Goal: Task Accomplishment & Management: Manage account settings

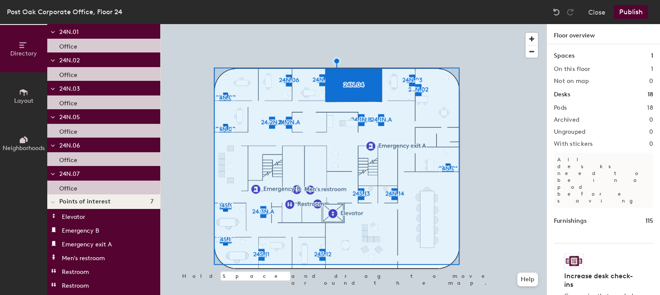
scroll to position [420, 0]
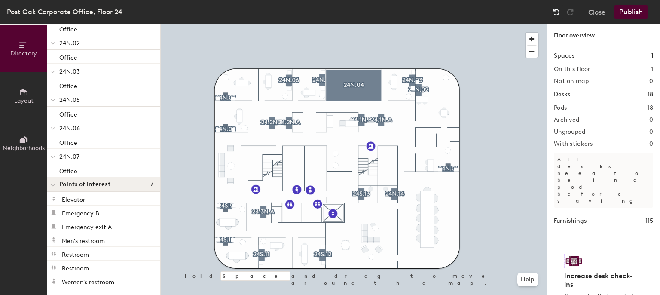
click at [557, 12] on img at bounding box center [556, 12] width 9 height 9
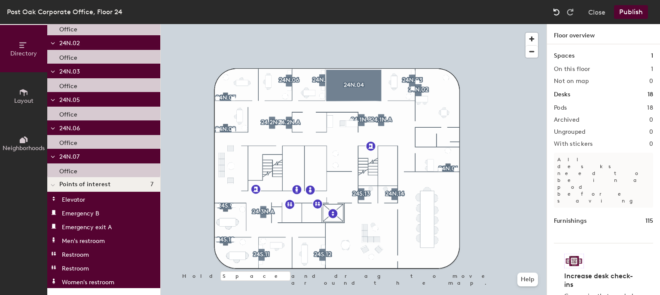
click at [557, 12] on img at bounding box center [556, 12] width 9 height 9
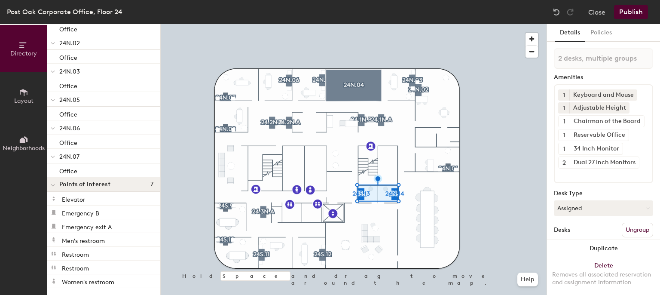
drag, startPoint x: 634, startPoint y: 158, endPoint x: 627, endPoint y: 162, distance: 7.9
click at [627, 162] on div at bounding box center [631, 161] width 9 height 6
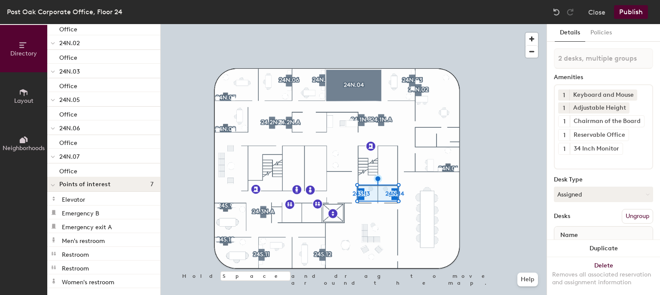
click at [627, 162] on input at bounding box center [596, 160] width 77 height 10
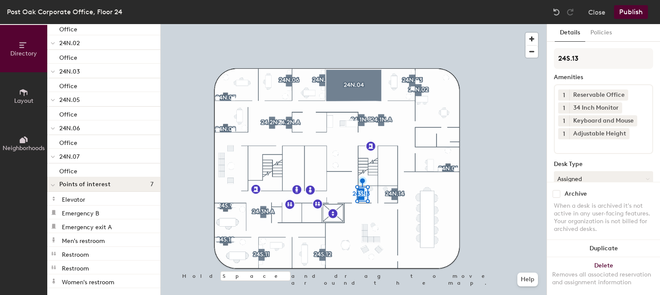
scroll to position [82, 0]
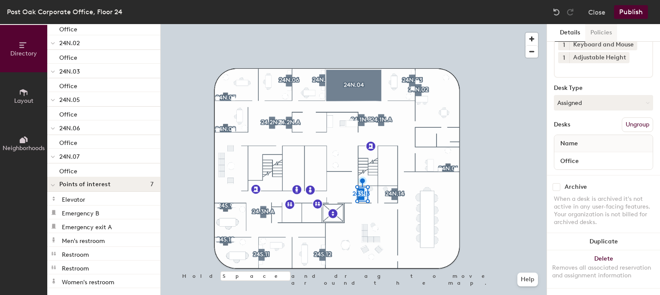
click at [599, 35] on button "Policies" at bounding box center [601, 33] width 32 height 18
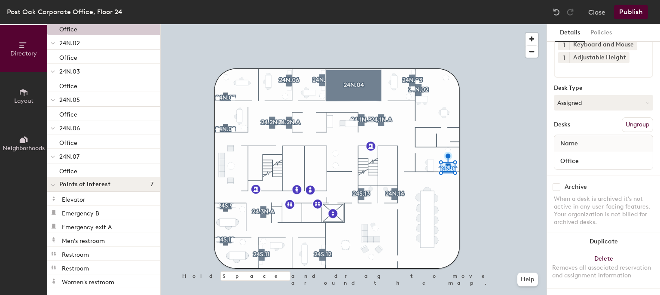
scroll to position [0, 0]
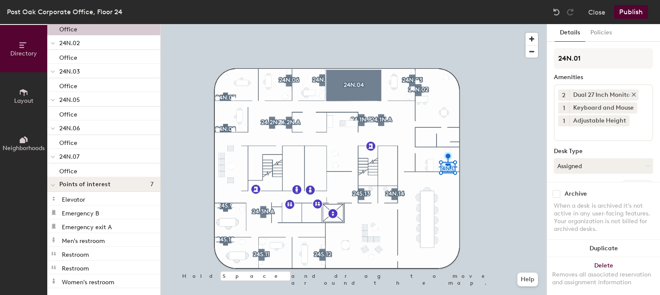
click at [634, 95] on icon at bounding box center [633, 94] width 6 height 6
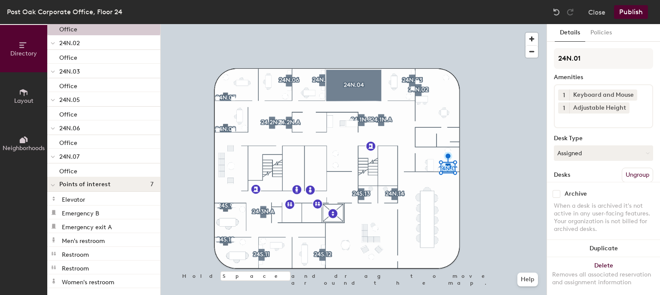
click at [615, 137] on div "Desk Type" at bounding box center [603, 138] width 99 height 7
click at [602, 118] on input at bounding box center [596, 118] width 77 height 10
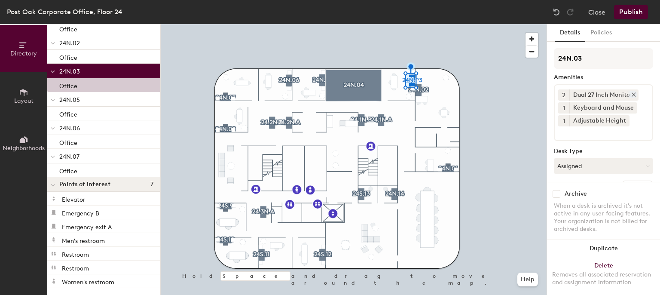
click at [599, 93] on div "Dual 27 Inch Monitors" at bounding box center [603, 94] width 69 height 11
click at [634, 93] on icon at bounding box center [633, 94] width 3 height 3
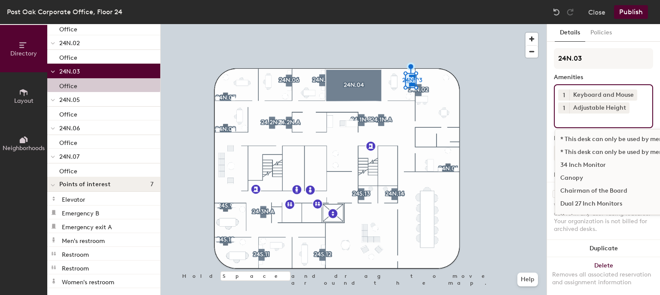
click at [627, 120] on input at bounding box center [596, 118] width 77 height 10
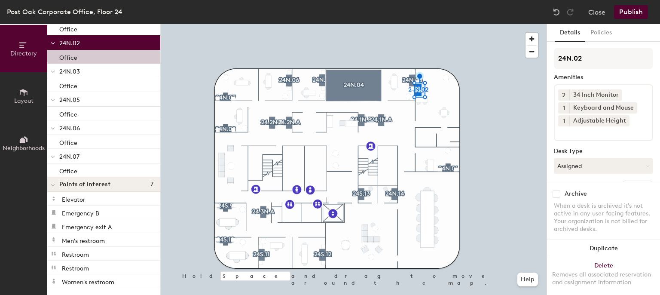
click at [568, 95] on button "2" at bounding box center [563, 94] width 11 height 11
click at [564, 82] on div "1" at bounding box center [563, 83] width 11 height 11
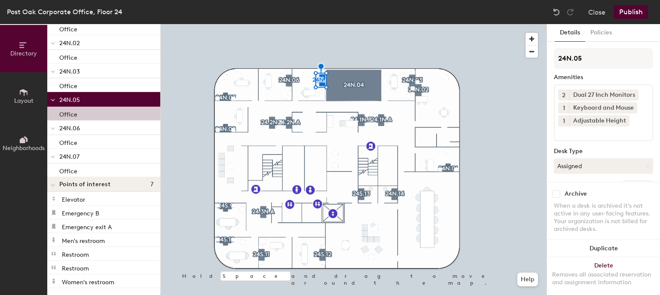
click at [587, 133] on input at bounding box center [596, 131] width 77 height 10
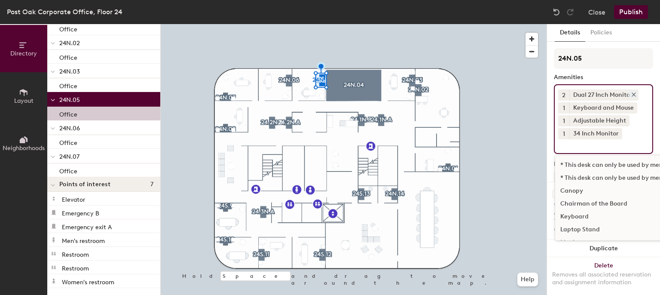
click at [633, 91] on div at bounding box center [631, 94] width 9 height 6
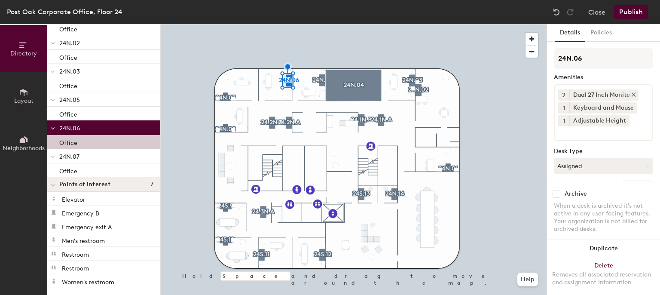
click at [634, 91] on icon at bounding box center [633, 94] width 6 height 6
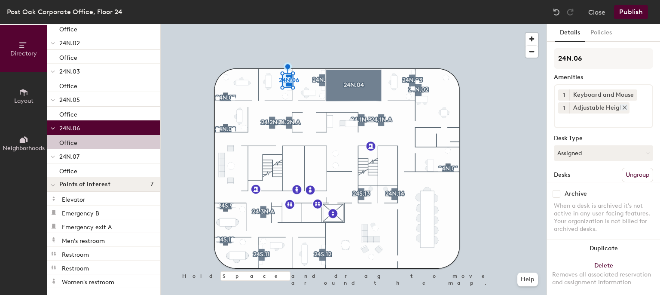
scroll to position [38, 0]
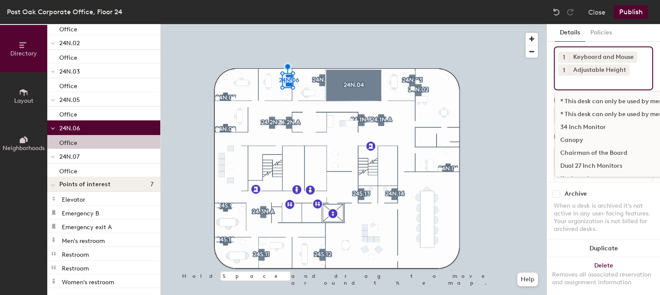
click at [575, 82] on input at bounding box center [596, 81] width 77 height 10
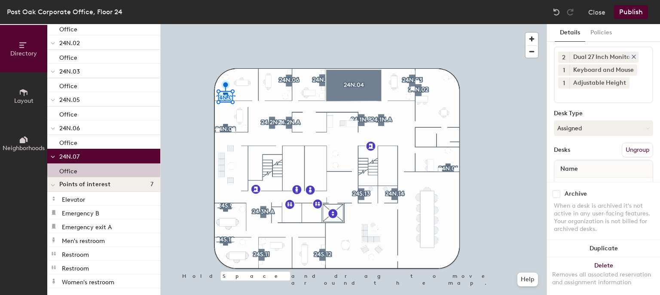
click at [634, 55] on icon at bounding box center [633, 57] width 6 height 6
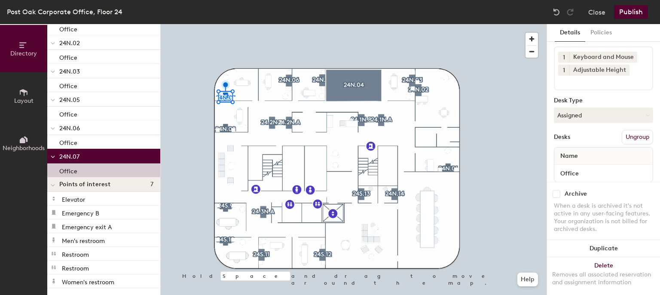
click at [621, 83] on input at bounding box center [596, 81] width 77 height 10
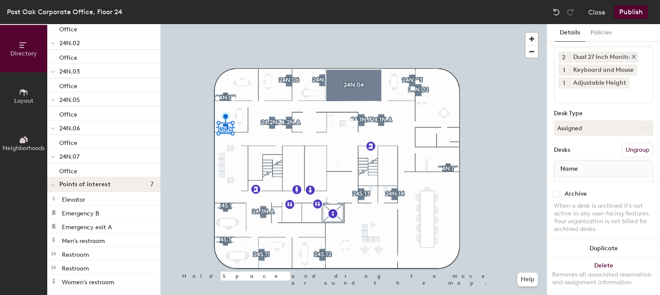
click at [636, 56] on icon at bounding box center [633, 57] width 6 height 6
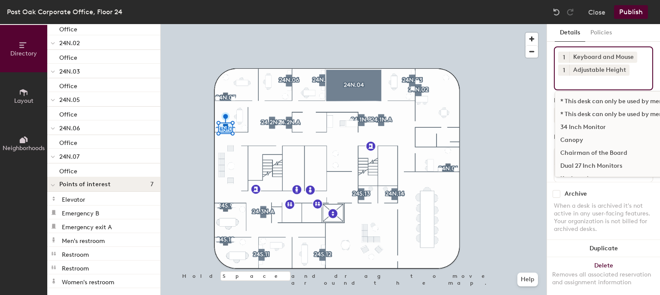
click at [599, 87] on div "1 Keyboard and Mouse 1 Adjustable Height * This desk can only be used by member…" at bounding box center [603, 68] width 99 height 44
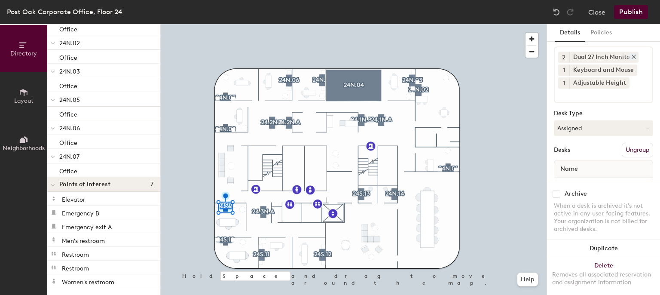
click at [634, 56] on icon at bounding box center [633, 57] width 6 height 6
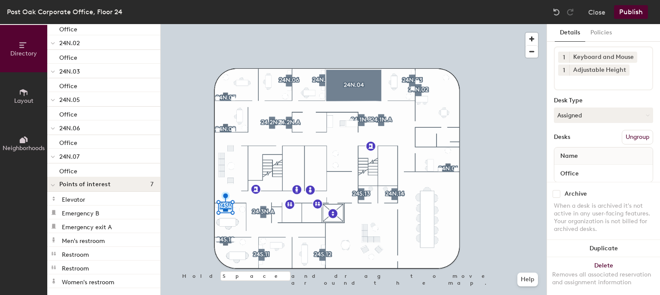
click at [621, 82] on input at bounding box center [596, 81] width 77 height 10
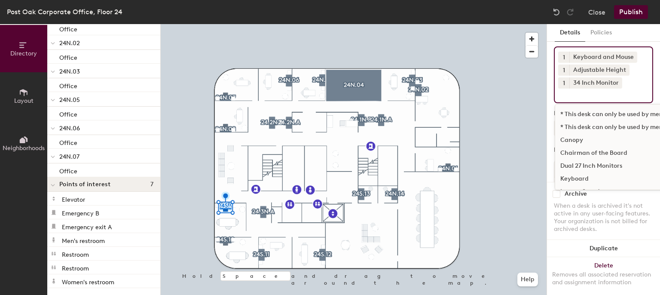
scroll to position [34, 0]
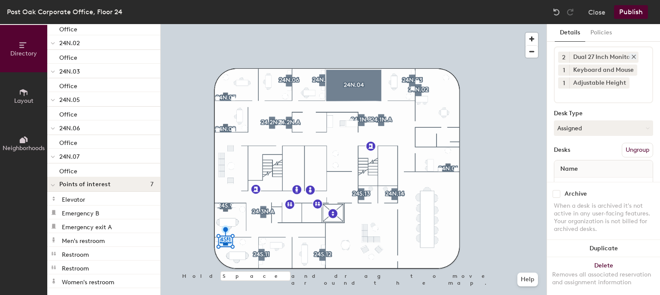
click at [633, 54] on icon at bounding box center [633, 57] width 6 height 6
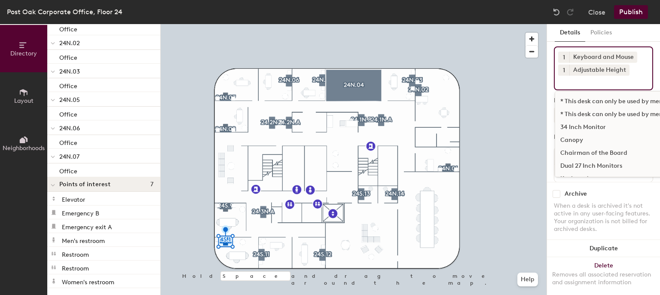
click at [628, 81] on input at bounding box center [596, 81] width 77 height 10
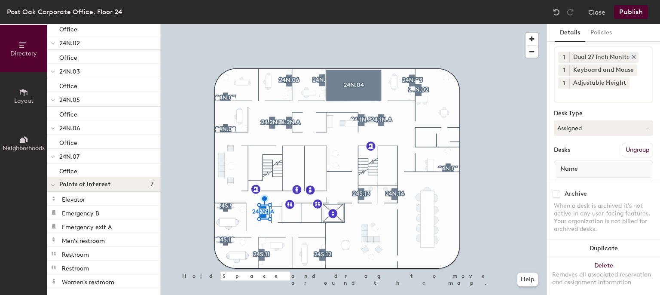
click at [634, 55] on icon at bounding box center [633, 57] width 6 height 6
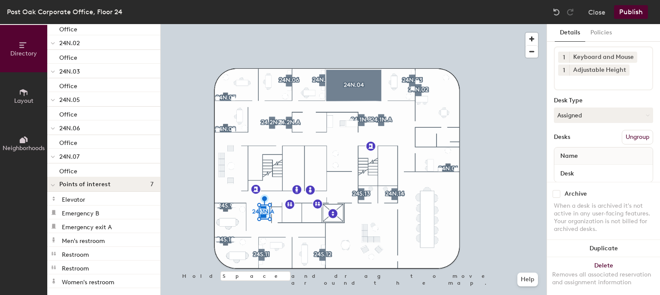
click at [612, 88] on div "1 Keyboard and Mouse 1 Adjustable Height" at bounding box center [603, 68] width 99 height 44
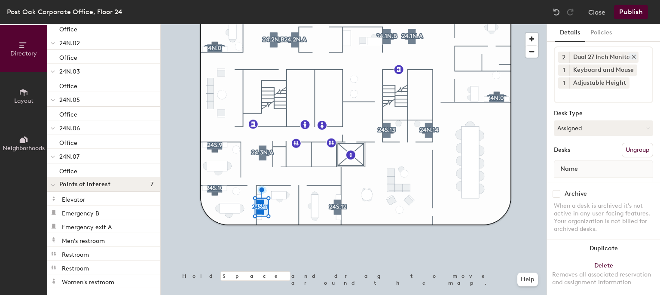
click at [633, 57] on icon at bounding box center [633, 56] width 3 height 3
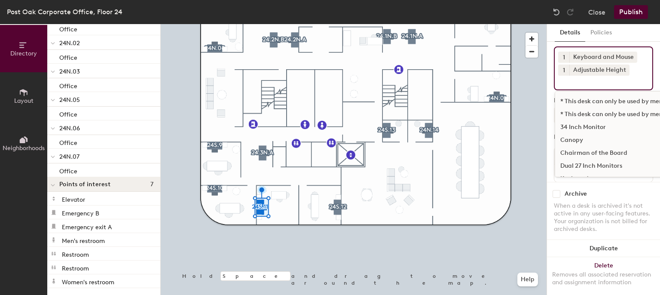
click at [630, 79] on input at bounding box center [596, 81] width 77 height 10
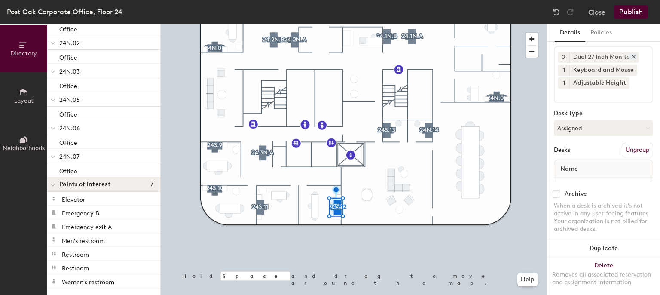
click at [632, 57] on icon at bounding box center [633, 57] width 6 height 6
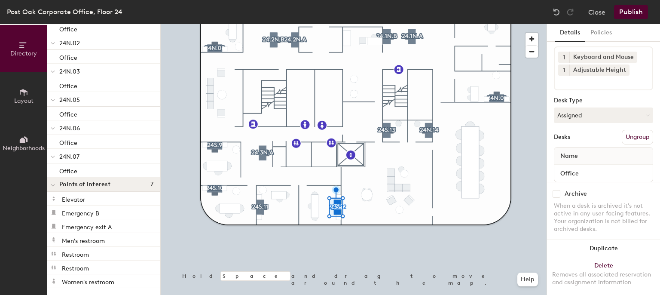
click at [593, 80] on input at bounding box center [596, 81] width 77 height 10
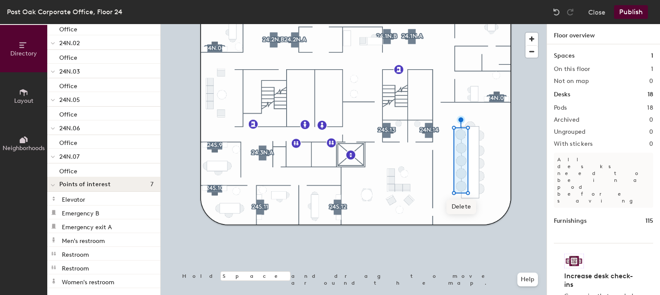
click at [464, 209] on span "Delete" at bounding box center [461, 206] width 30 height 15
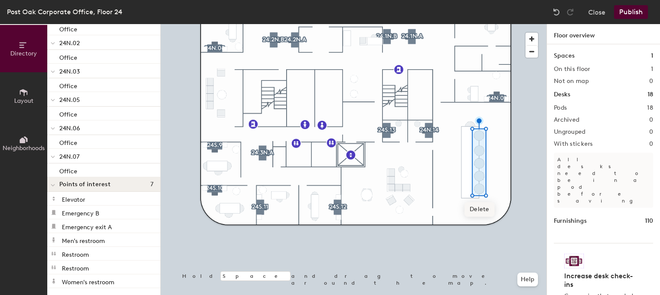
click at [481, 213] on span "Delete" at bounding box center [479, 209] width 30 height 15
click at [12, 86] on button "Layout" at bounding box center [23, 95] width 47 height 47
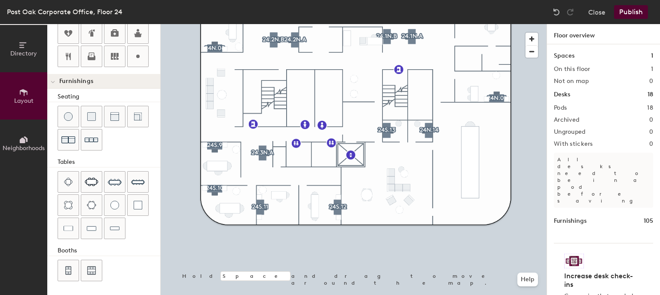
scroll to position [245, 0]
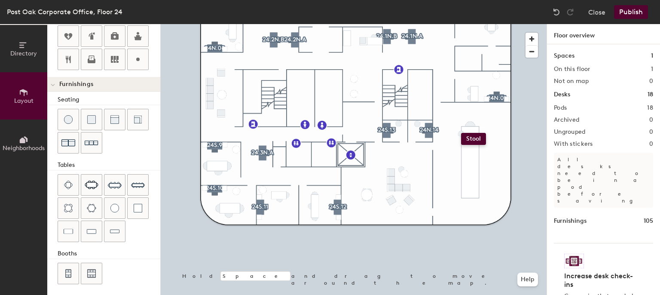
click at [461, 133] on div "Directory Layout Neighborhoods Layout Add space Resize Desks Points of Interest…" at bounding box center [330, 159] width 660 height 271
click at [460, 140] on div "Directory Layout Neighborhoods Layout Add space Resize Desks Points of Interest…" at bounding box center [330, 159] width 660 height 271
click at [460, 148] on div "Directory Layout Neighborhoods Layout Add space Resize Desks Points of Interest…" at bounding box center [330, 159] width 660 height 271
click at [460, 155] on div "Directory Layout Neighborhoods Layout Add space Resize Desks Points of Interest…" at bounding box center [330, 159] width 660 height 271
click at [254, 160] on div "Directory Layout Neighborhoods Layout Add space Resize Desks Points of Interest…" at bounding box center [330, 159] width 660 height 271
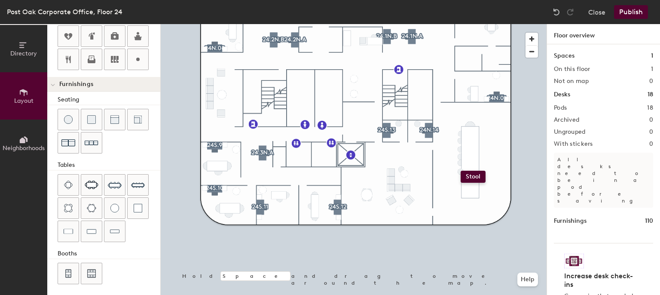
click at [460, 170] on div "Directory Layout Neighborhoods Layout Add space Resize Desks Points of Interest…" at bounding box center [330, 159] width 660 height 271
click at [513, 24] on div at bounding box center [354, 24] width 386 height 0
click at [505, 24] on div at bounding box center [354, 24] width 386 height 0
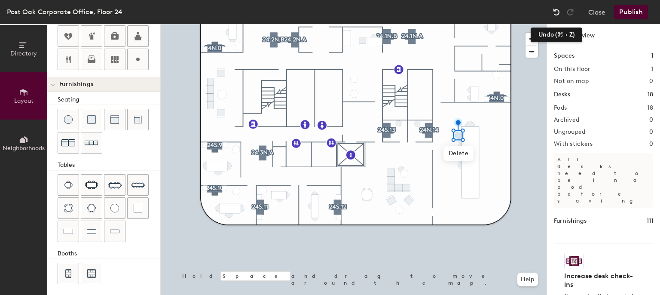
click at [554, 10] on img at bounding box center [556, 12] width 9 height 9
click at [556, 9] on img at bounding box center [556, 12] width 9 height 9
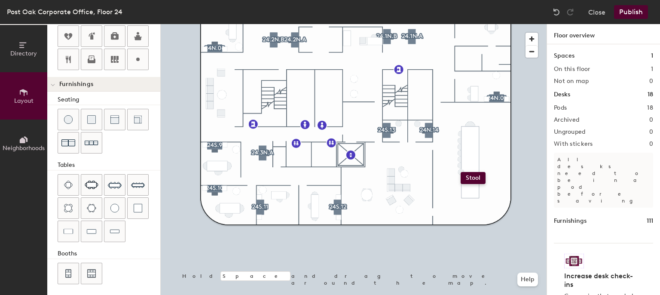
click at [460, 172] on div "Directory Layout Neighborhoods Layout Add space Resize Desks Points of Interest…" at bounding box center [330, 159] width 660 height 271
click at [461, 180] on div "Directory Layout Neighborhoods Layout Add space Resize Desks Points of Interest…" at bounding box center [330, 159] width 660 height 271
click at [436, 184] on div "Directory Layout Neighborhoods Layout Add space Resize Desks Points of Interest…" at bounding box center [330, 159] width 660 height 271
click at [460, 186] on div "Directory Layout Neighborhoods Layout Add space Resize Desks Points of Interest…" at bounding box center [330, 159] width 660 height 271
click at [460, 191] on div "Directory Layout Neighborhoods Layout Add space Resize Desks Points of Interest…" at bounding box center [330, 159] width 660 height 271
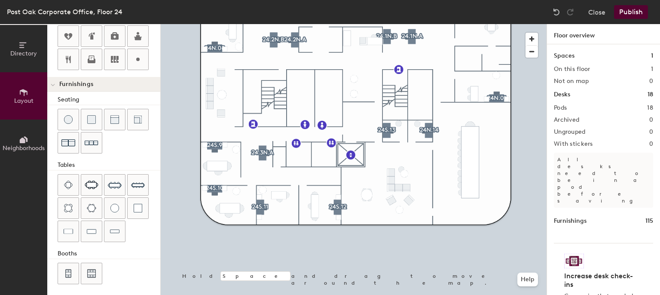
type input "60"
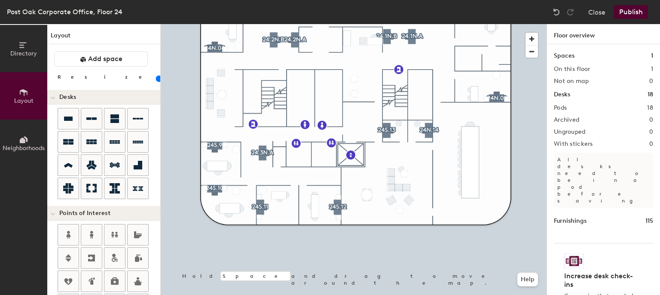
scroll to position [245, 0]
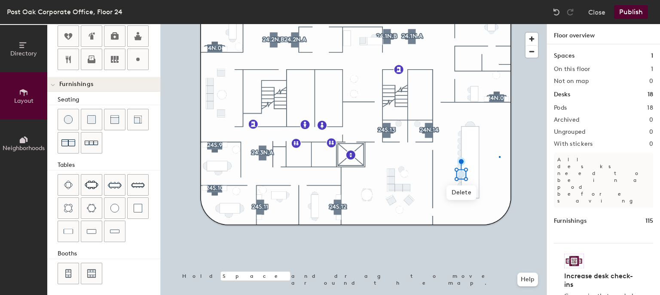
click at [499, 24] on div at bounding box center [354, 24] width 386 height 0
click at [557, 10] on img at bounding box center [556, 12] width 9 height 9
click at [557, 9] on img at bounding box center [556, 12] width 9 height 9
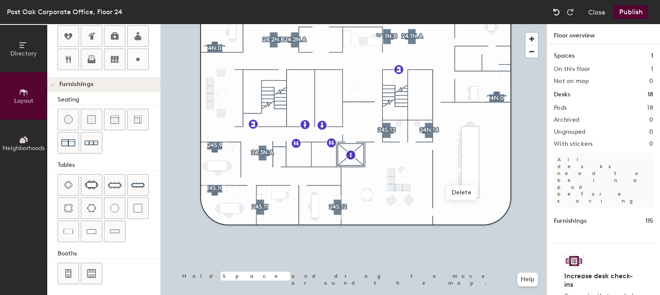
click at [557, 9] on img at bounding box center [556, 12] width 9 height 9
click at [480, 132] on div "Directory Layout Neighborhoods Layout Add space Resize Desks Points of Interest…" at bounding box center [330, 159] width 660 height 271
click at [480, 138] on div "Directory Layout Neighborhoods Layout Add space Resize Desks Points of Interest…" at bounding box center [330, 159] width 660 height 271
click at [479, 144] on div "Directory Layout Neighborhoods Layout Add space Resize Desks Points of Interest…" at bounding box center [330, 159] width 660 height 271
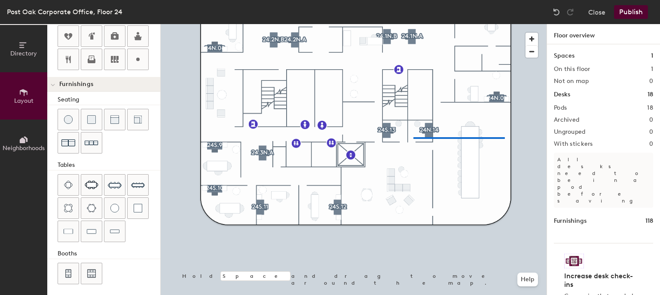
drag, startPoint x: 73, startPoint y: 112, endPoint x: 134, endPoint y: 93, distance: 62.9
click at [384, 24] on div at bounding box center [354, 24] width 386 height 0
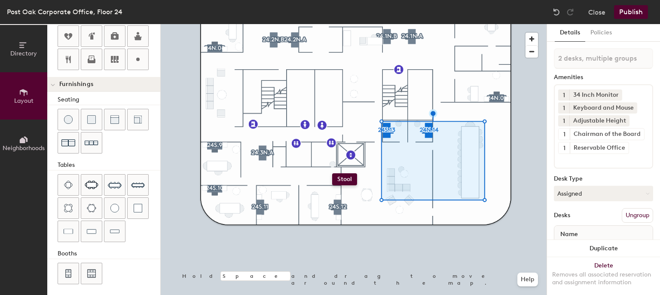
click at [341, 174] on div "Directory Layout Neighborhoods Layout Add space Resize Desks Points of Interest…" at bounding box center [330, 159] width 660 height 271
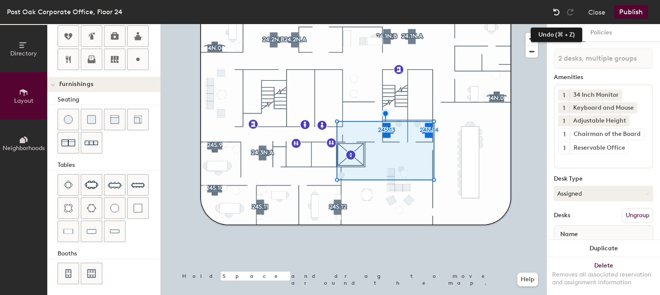
click at [557, 10] on img at bounding box center [556, 12] width 9 height 9
click at [557, 9] on img at bounding box center [556, 12] width 9 height 9
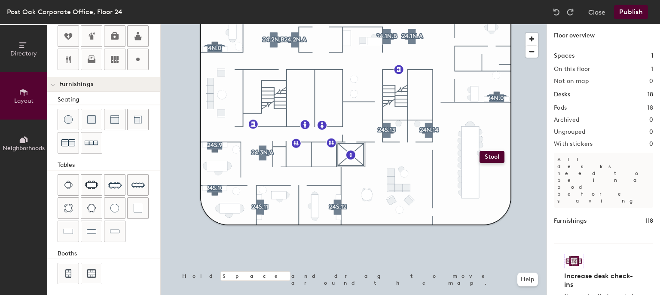
click at [479, 151] on div "Directory Layout Neighborhoods Layout Add space Resize Desks Points of Interest…" at bounding box center [330, 159] width 660 height 271
click at [479, 157] on div "Directory Layout Neighborhoods Layout Add space Resize Desks Points of Interest…" at bounding box center [330, 159] width 660 height 271
click at [480, 165] on div "Directory Layout Neighborhoods Layout Add space Resize Desks Points of Interest…" at bounding box center [330, 159] width 660 height 271
click at [396, 154] on div "Directory Layout Neighborhoods Layout Add space Resize Desks Points of Interest…" at bounding box center [330, 159] width 660 height 271
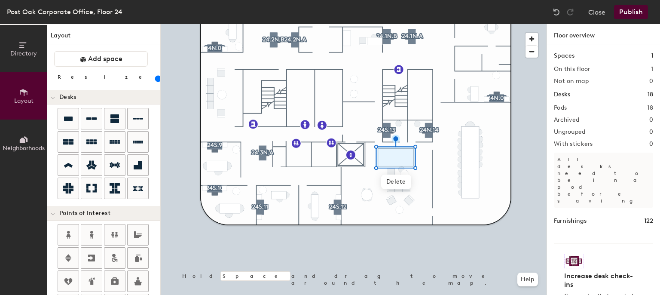
drag, startPoint x: 86, startPoint y: 76, endPoint x: 93, endPoint y: 77, distance: 6.9
click at [156, 77] on input "range" at bounding box center [156, 78] width 0 height 7
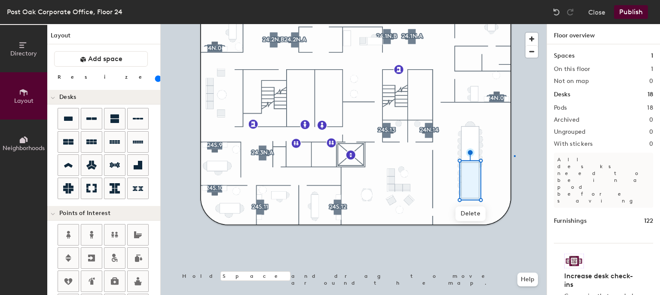
click at [514, 24] on div at bounding box center [354, 24] width 386 height 0
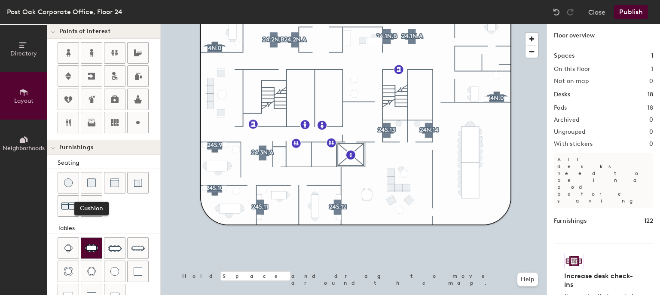
scroll to position [181, 0]
click at [479, 171] on div "Directory Layout Neighborhoods Layout Add space Resize Desks Points of Interest…" at bounding box center [330, 159] width 660 height 271
click at [480, 178] on div "Directory Layout Neighborhoods Layout Add space Resize Desks Points of Interest…" at bounding box center [330, 159] width 660 height 271
click at [480, 185] on div "Directory Layout Neighborhoods Layout Add space Resize Desks Points of Interest…" at bounding box center [330, 159] width 660 height 271
click at [481, 192] on div "Directory Layout Neighborhoods Layout Add space Resize Desks Points of Interest…" at bounding box center [330, 159] width 660 height 271
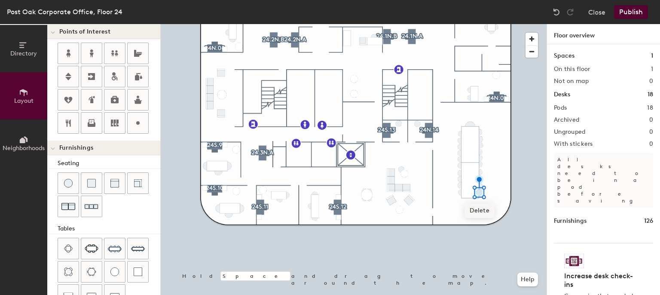
click at [479, 210] on span "Delete" at bounding box center [479, 210] width 30 height 15
drag, startPoint x: 66, startPoint y: 184, endPoint x: 139, endPoint y: 176, distance: 73.8
click at [67, 183] on img at bounding box center [68, 183] width 9 height 9
click at [478, 208] on span "Delete" at bounding box center [479, 210] width 30 height 15
type input "20"
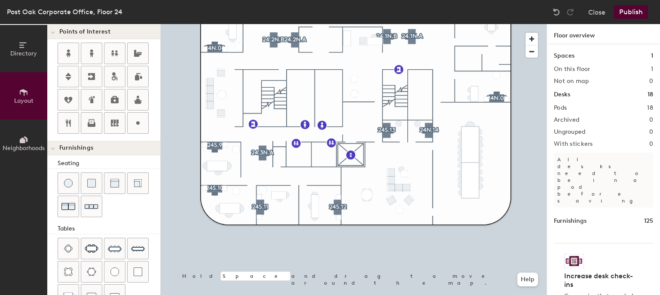
click at [438, 183] on div "Directory Layout Neighborhoods Layout Add space Resize Desks Points of Interest…" at bounding box center [330, 159] width 660 height 271
click at [65, 180] on img at bounding box center [68, 183] width 9 height 9
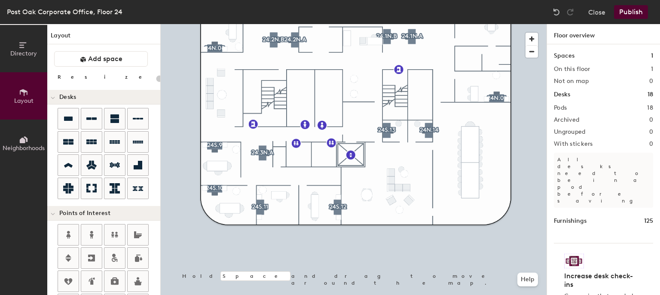
scroll to position [181, 0]
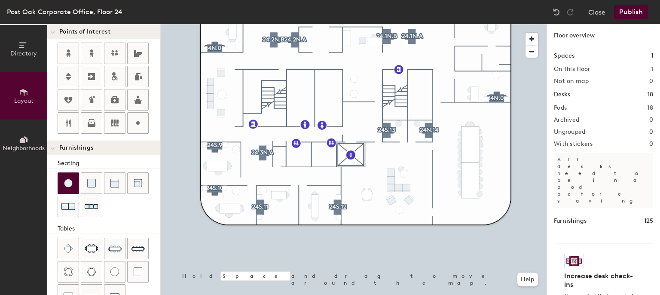
click at [479, 193] on div "Directory Layout Neighborhoods Layout Add space Resize Desks Points of Interest…" at bounding box center [330, 159] width 660 height 271
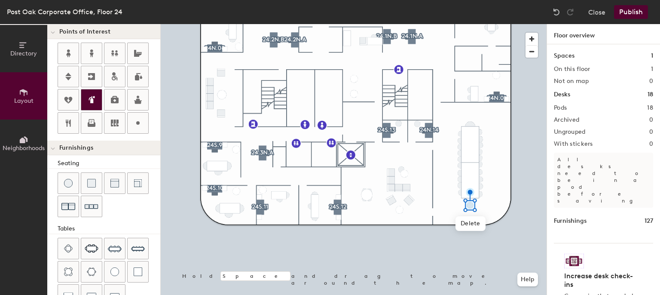
scroll to position [0, 0]
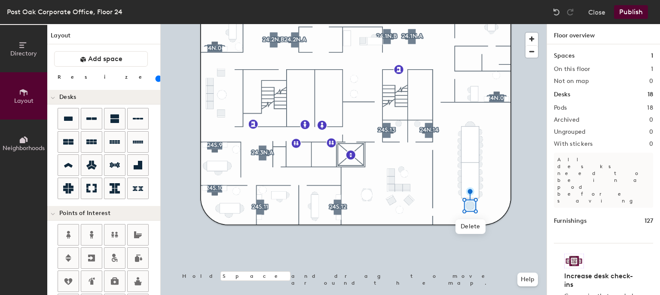
drag, startPoint x: 82, startPoint y: 78, endPoint x: 88, endPoint y: 77, distance: 5.2
click at [156, 77] on input "range" at bounding box center [156, 78] width 0 height 7
click at [493, 24] on div at bounding box center [354, 24] width 386 height 0
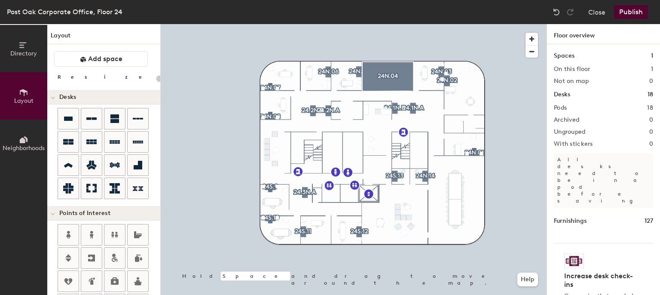
click at [621, 14] on button "Publish" at bounding box center [631, 12] width 34 height 14
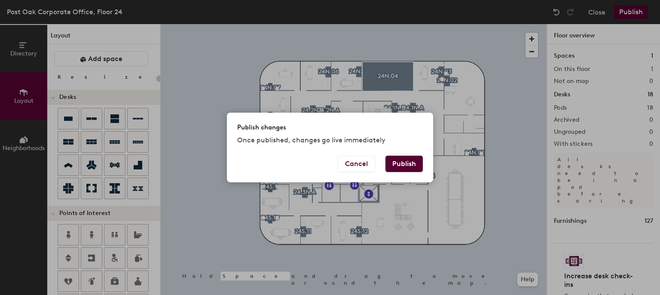
click at [409, 166] on button "Publish" at bounding box center [403, 163] width 37 height 16
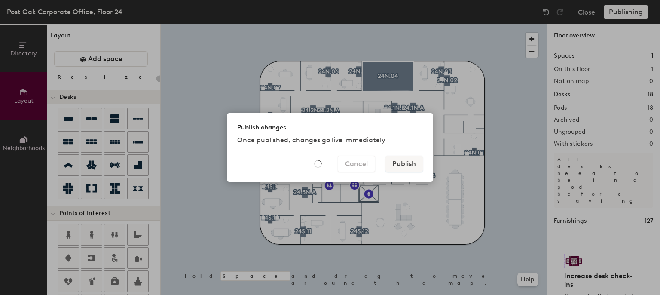
type input "20"
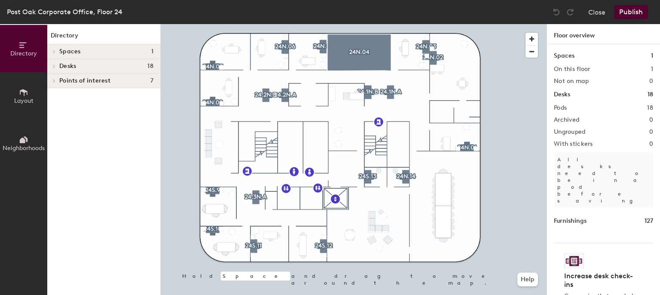
click at [32, 93] on button "Layout" at bounding box center [23, 95] width 47 height 47
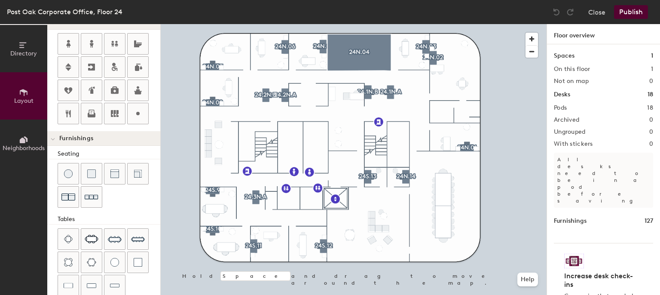
scroll to position [245, 0]
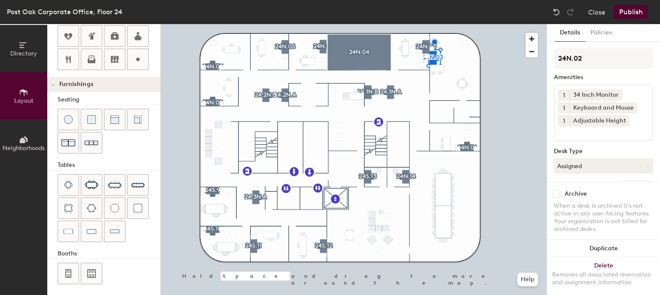
click at [596, 133] on input at bounding box center [596, 131] width 77 height 10
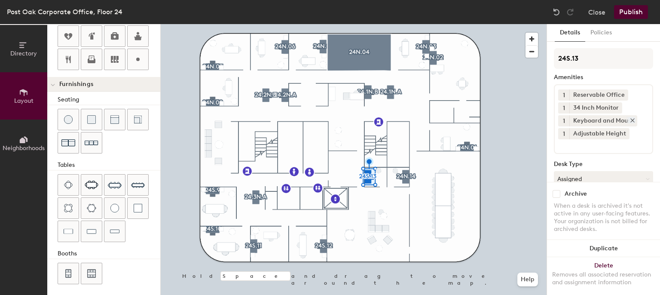
scroll to position [82, 0]
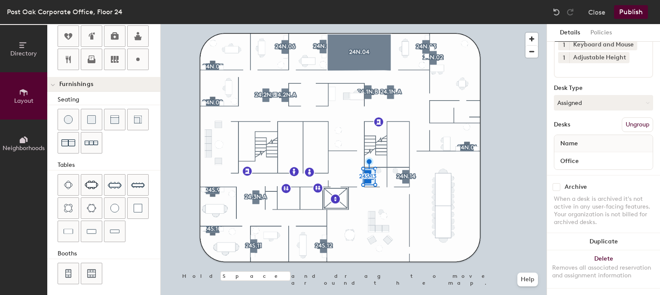
click at [626, 117] on button "Ungroup" at bounding box center [636, 124] width 31 height 15
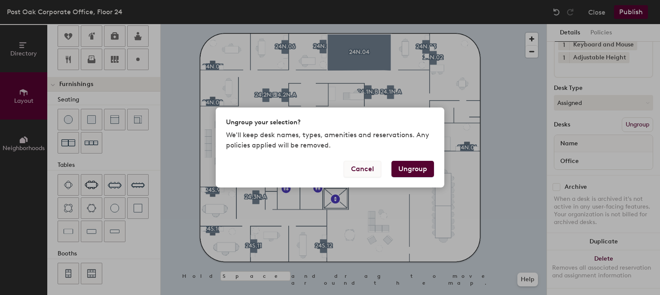
click at [358, 174] on button "Cancel" at bounding box center [362, 169] width 37 height 16
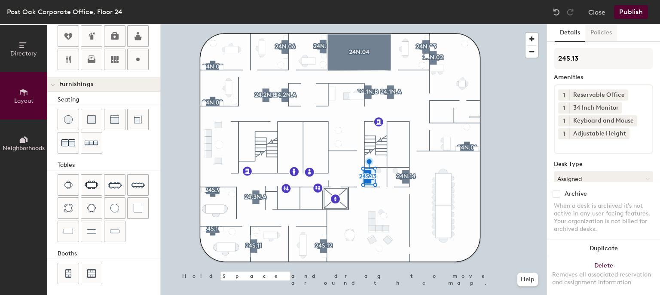
click at [604, 32] on button "Policies" at bounding box center [601, 33] width 32 height 18
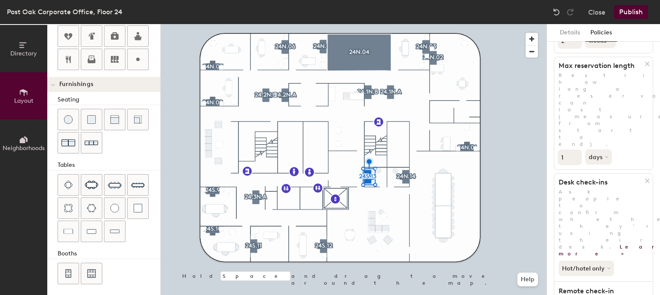
scroll to position [161, 0]
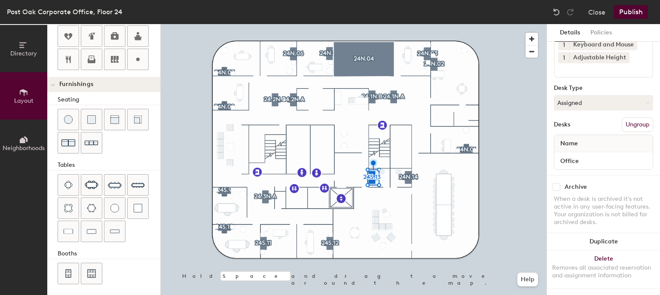
scroll to position [70, 0]
click at [599, 30] on button "Policies" at bounding box center [601, 33] width 32 height 18
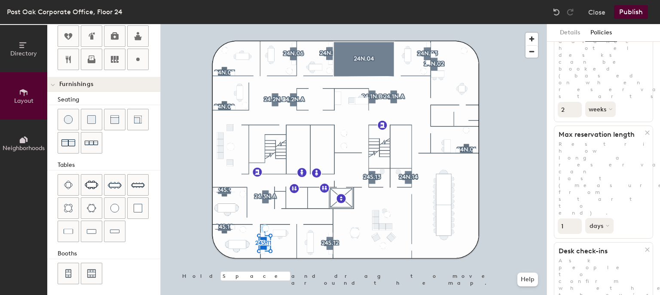
scroll to position [161, 0]
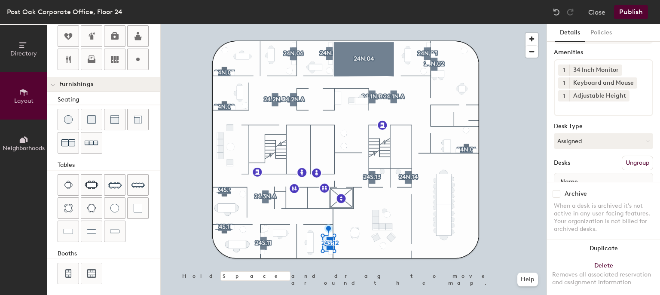
scroll to position [70, 0]
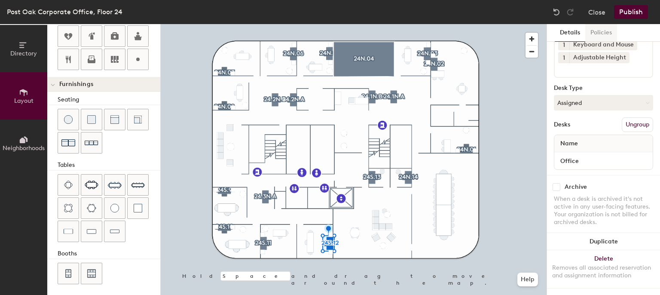
click at [595, 35] on button "Policies" at bounding box center [601, 33] width 32 height 18
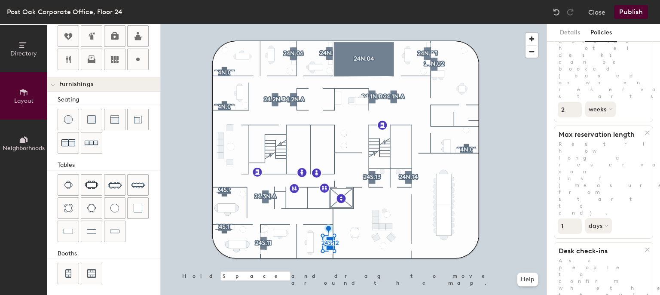
scroll to position [161, 0]
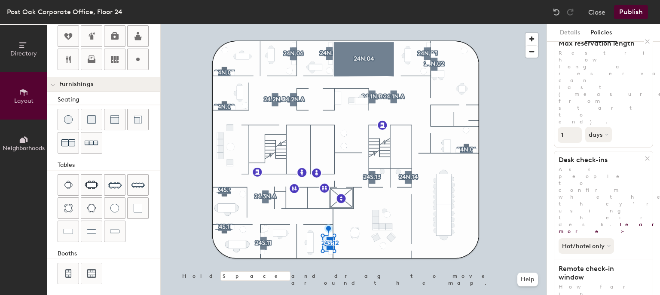
click at [631, 11] on button "Publish" at bounding box center [631, 12] width 34 height 14
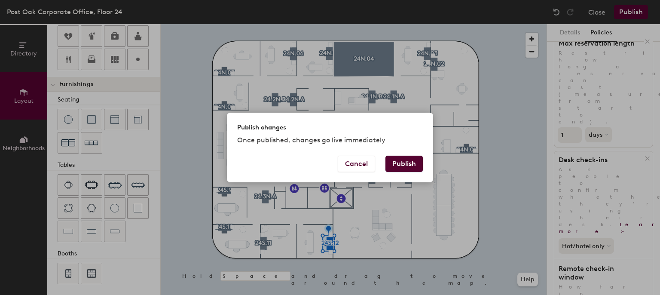
click at [402, 161] on button "Publish" at bounding box center [403, 163] width 37 height 16
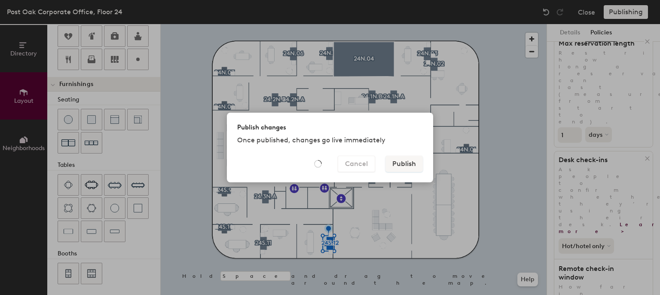
type input "20"
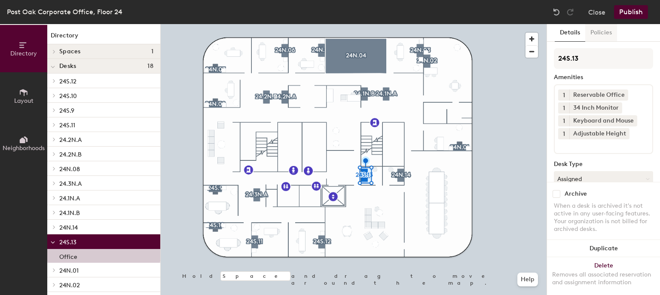
click at [596, 40] on button "Policies" at bounding box center [601, 33] width 32 height 18
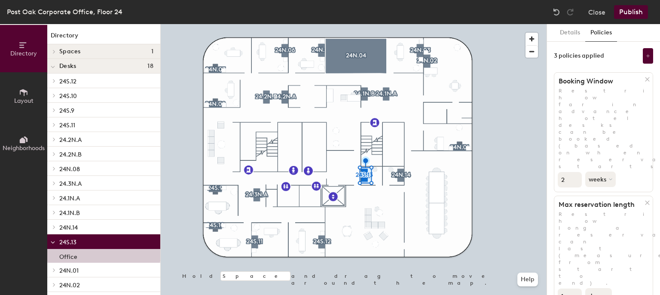
scroll to position [161, 0]
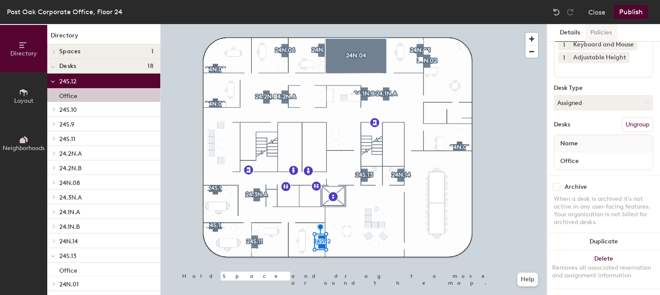
click at [599, 32] on button "Policies" at bounding box center [601, 33] width 32 height 18
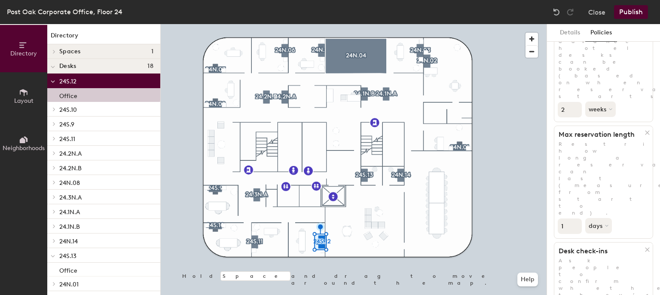
scroll to position [161, 0]
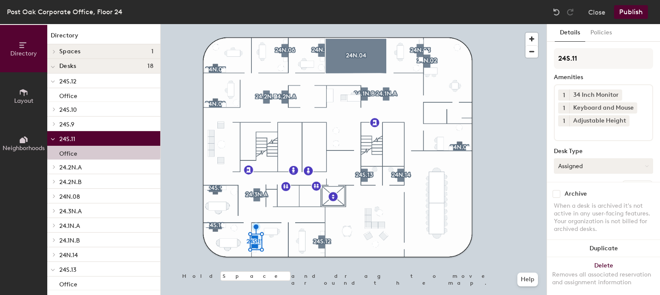
scroll to position [70, 0]
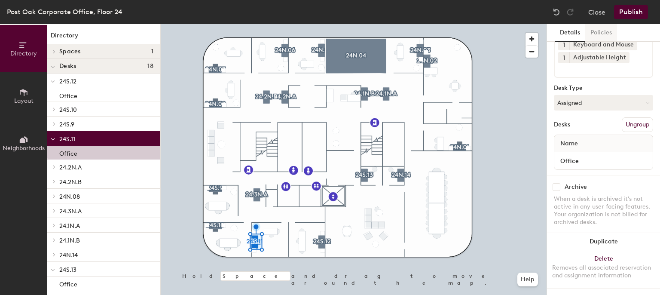
click at [601, 32] on button "Policies" at bounding box center [601, 33] width 32 height 18
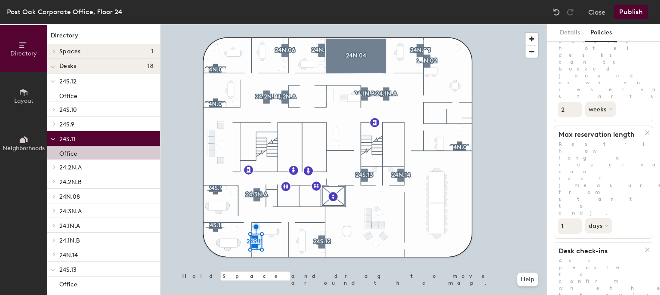
scroll to position [161, 0]
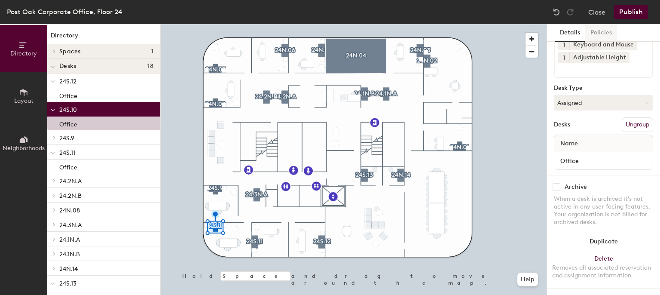
click at [592, 35] on button "Policies" at bounding box center [601, 33] width 32 height 18
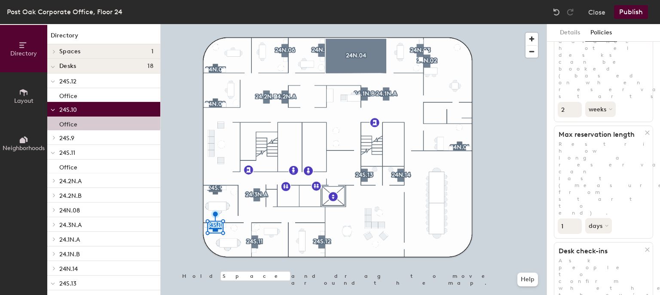
scroll to position [161, 0]
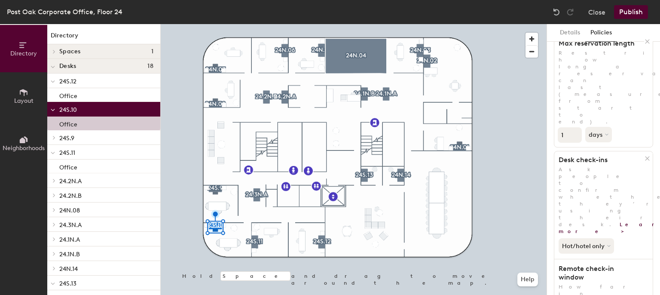
click at [624, 13] on button "Publish" at bounding box center [631, 12] width 34 height 14
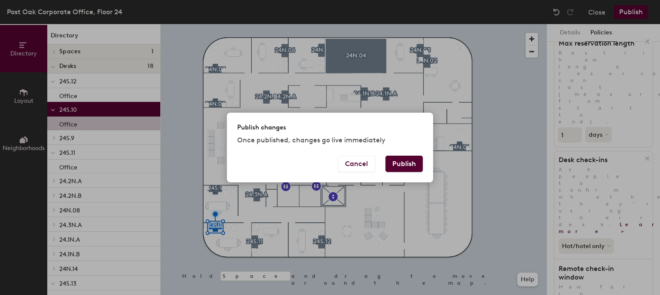
click at [417, 156] on button "Publish" at bounding box center [403, 163] width 37 height 16
